Goal: Information Seeking & Learning: Learn about a topic

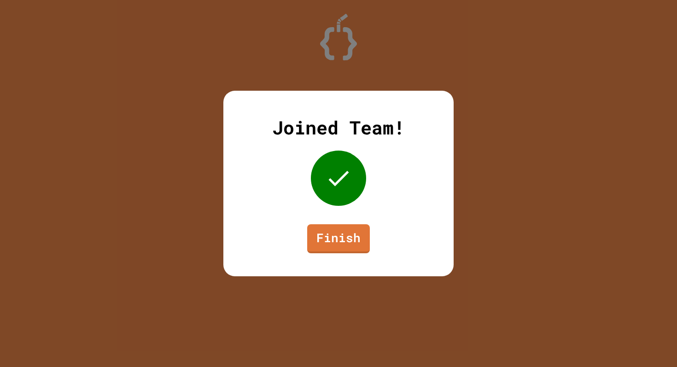
click at [355, 239] on link "Finish" at bounding box center [338, 238] width 63 height 29
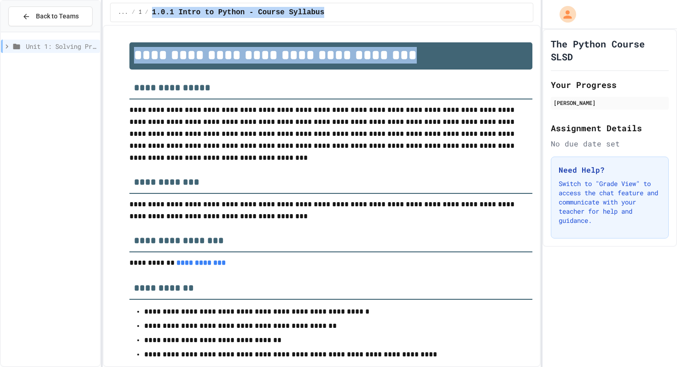
drag, startPoint x: 489, startPoint y: 61, endPoint x: 286, endPoint y: -17, distance: 216.9
click at [286, 0] on html "**********" at bounding box center [338, 183] width 677 height 367
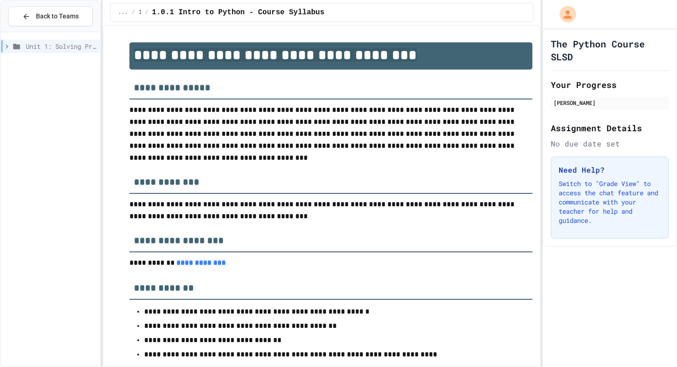
click at [71, 41] on span "Unit 1: Solving Problems in Computer Science" at bounding box center [61, 46] width 70 height 10
click at [60, 93] on span "1.2: Learning to Solve Hard Problems" at bounding box center [62, 96] width 67 height 10
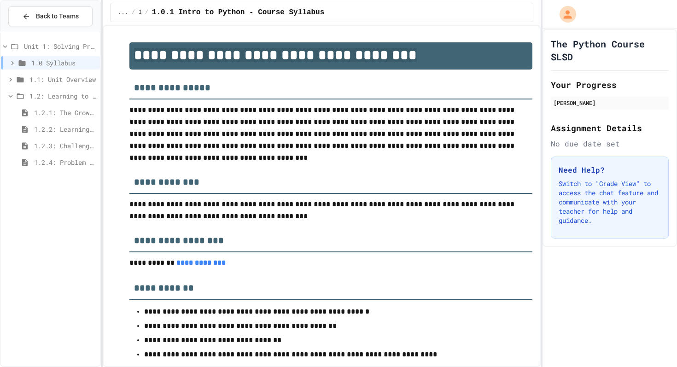
click at [61, 116] on span "1.2.1: The Growth Mindset" at bounding box center [65, 113] width 62 height 10
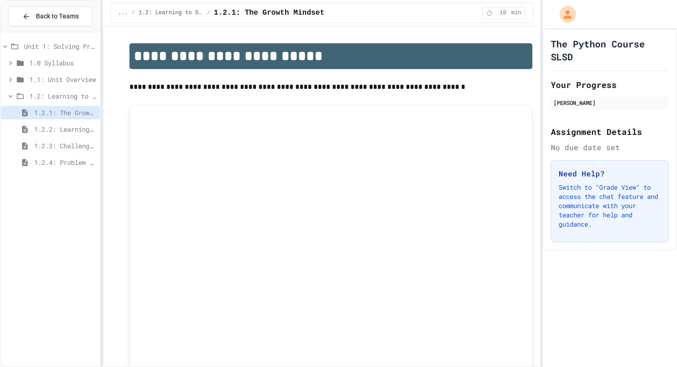
click at [61, 75] on span "1.1: Unit Overview" at bounding box center [62, 80] width 67 height 10
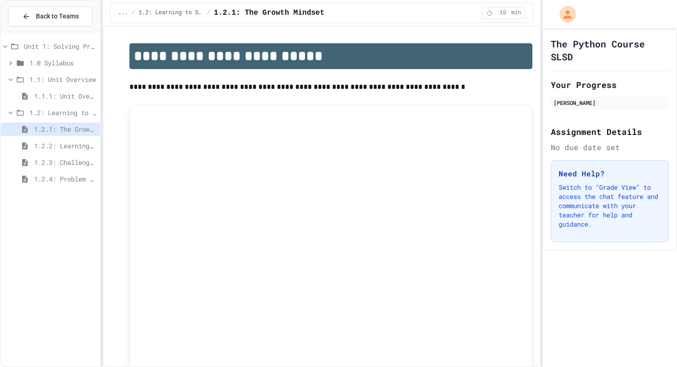
click at [52, 91] on span "1.1.1: Unit Overview" at bounding box center [65, 96] width 62 height 10
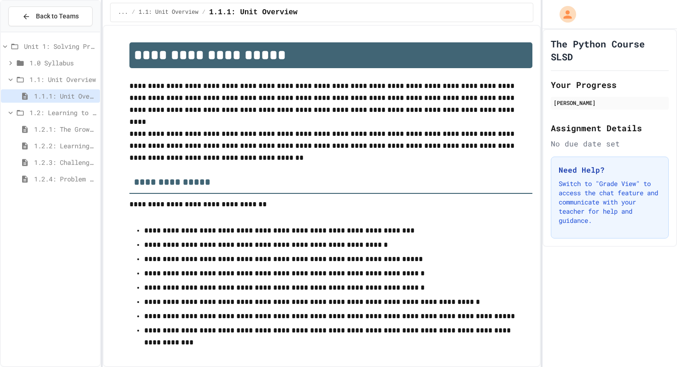
click at [51, 79] on span "1.1: Unit Overview" at bounding box center [62, 80] width 67 height 10
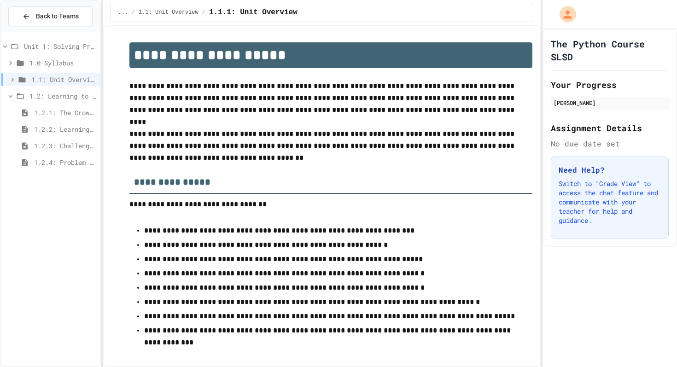
click at [47, 105] on div "1.2: Learning to Solve Hard Problems" at bounding box center [50, 97] width 99 height 17
click at [45, 108] on span "1.2.1: The Growth Mindset" at bounding box center [65, 113] width 62 height 10
